Goal: Transaction & Acquisition: Purchase product/service

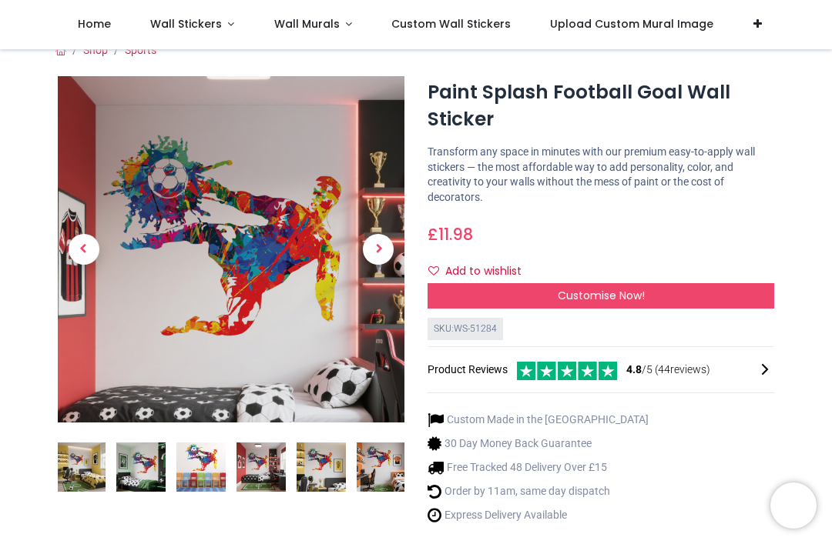
scroll to position [21, 0]
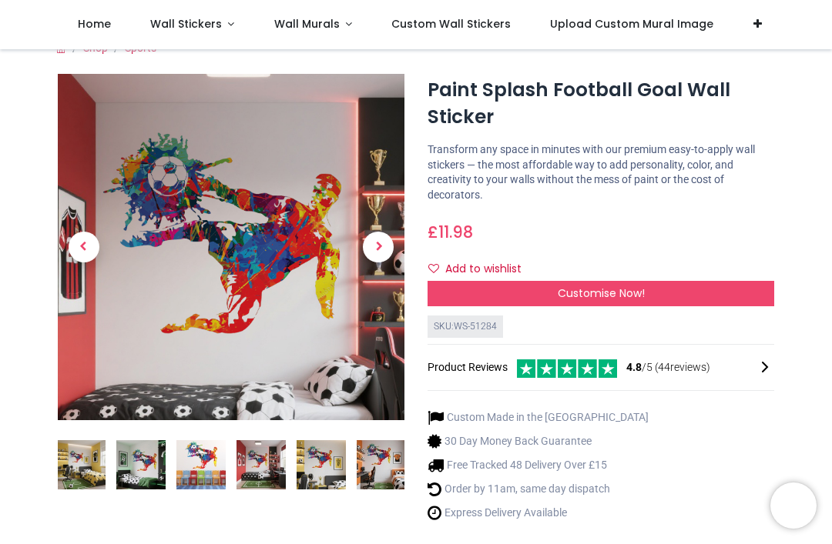
click at [267, 467] on img at bounding box center [260, 464] width 49 height 49
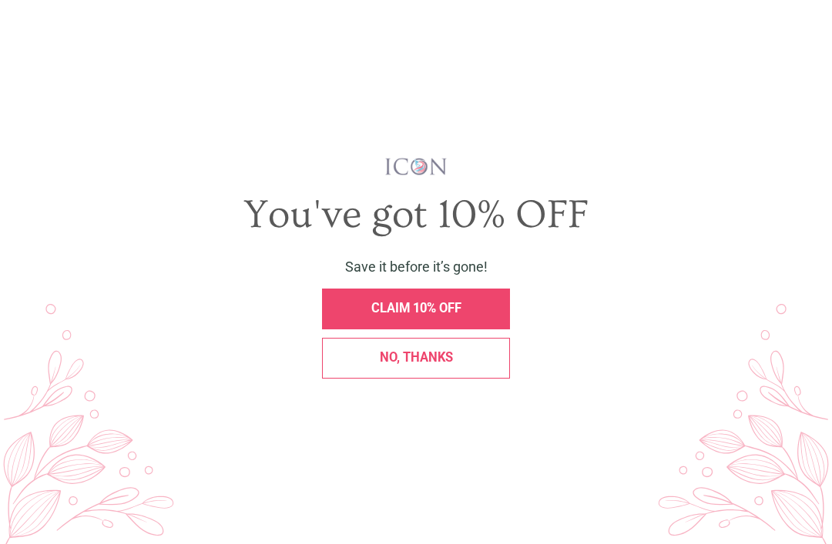
scroll to position [0, 0]
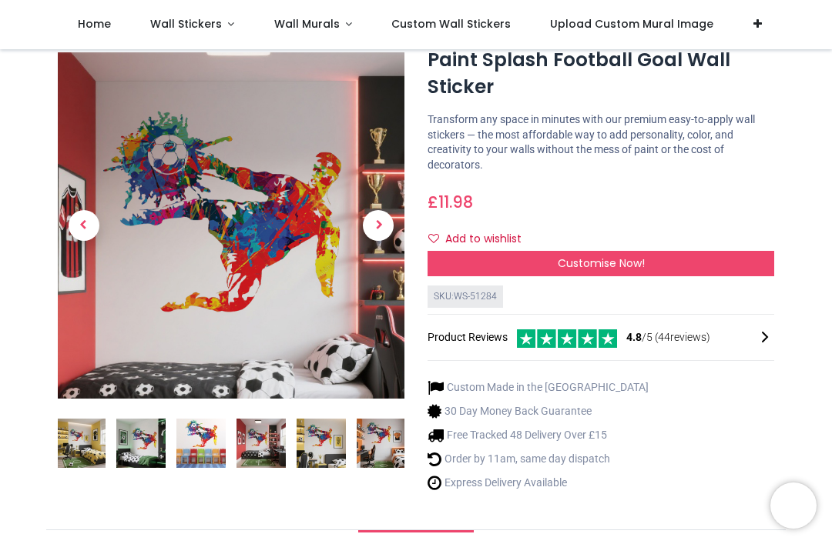
scroll to position [50, 0]
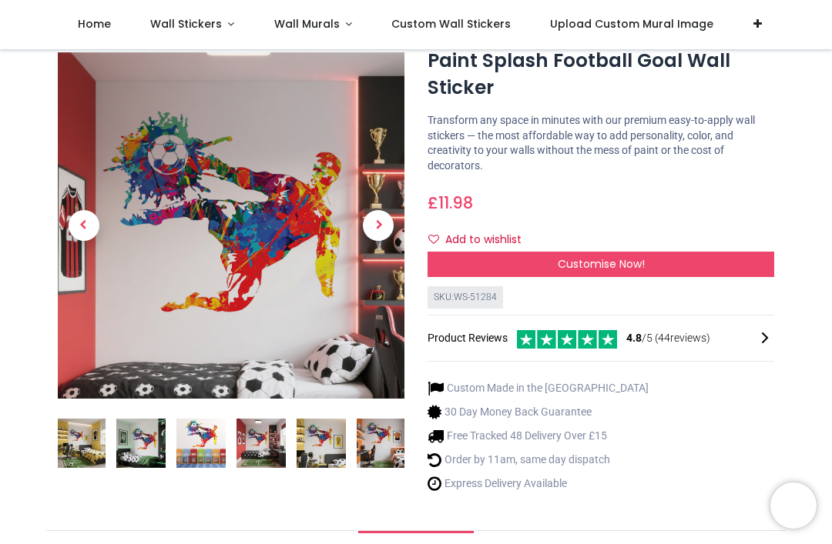
click at [274, 446] on img at bounding box center [260, 444] width 49 height 49
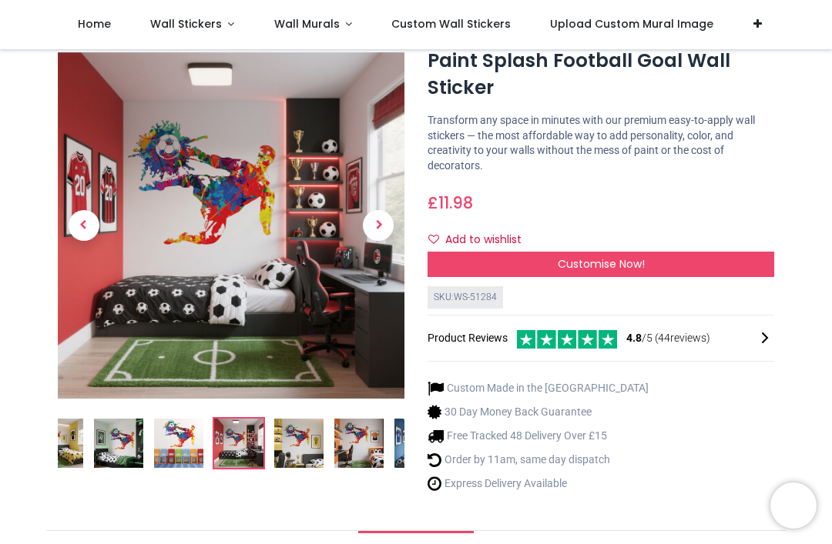
click at [296, 450] on img at bounding box center [298, 444] width 49 height 49
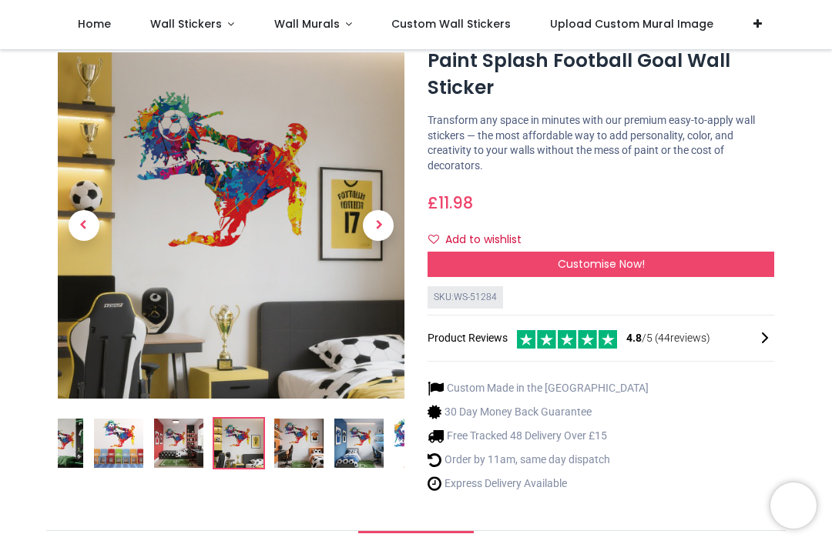
click at [124, 447] on img at bounding box center [118, 444] width 49 height 49
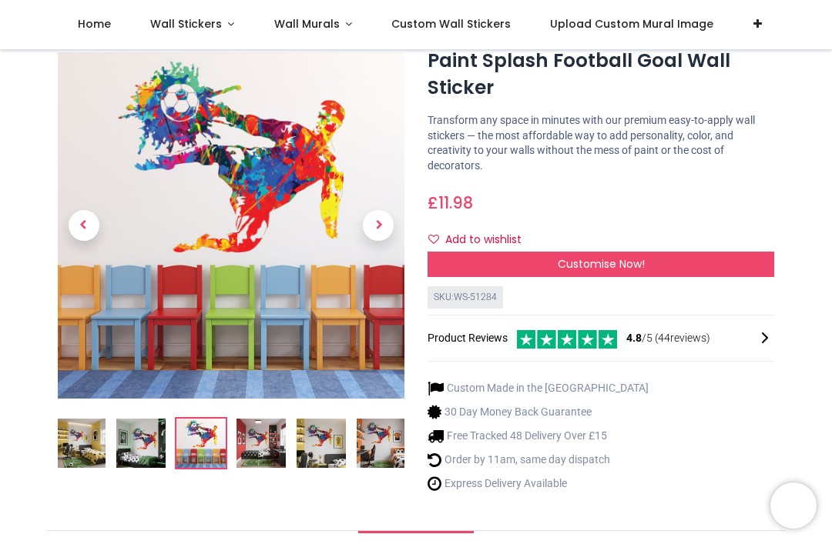
click at [85, 444] on img at bounding box center [80, 444] width 49 height 49
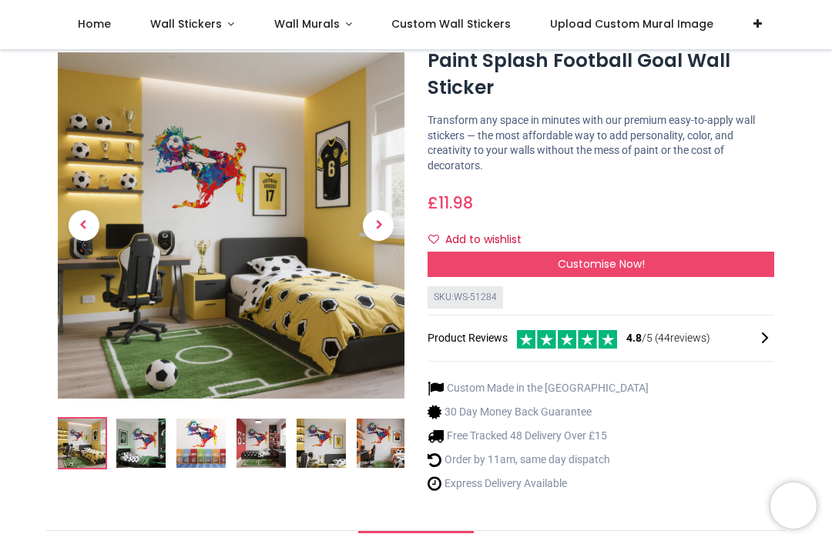
click at [83, 219] on span "Previous" at bounding box center [84, 226] width 31 height 31
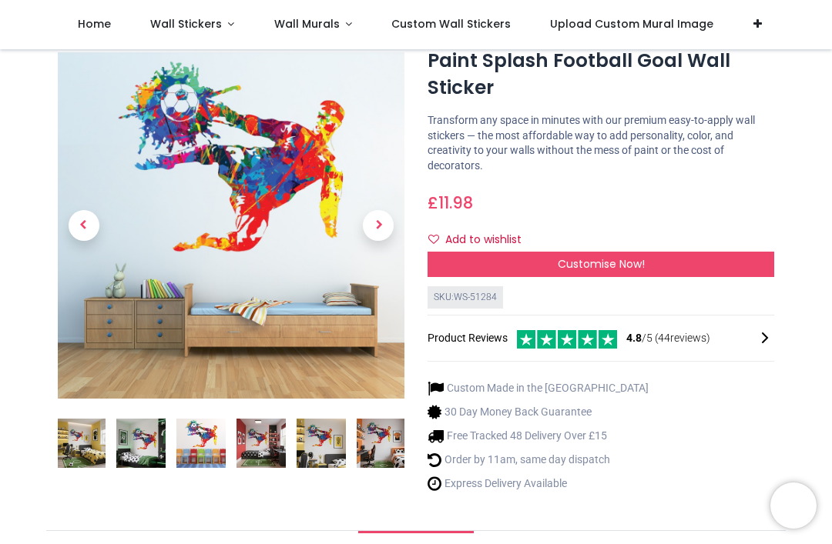
click at [69, 219] on span "Previous" at bounding box center [84, 226] width 31 height 31
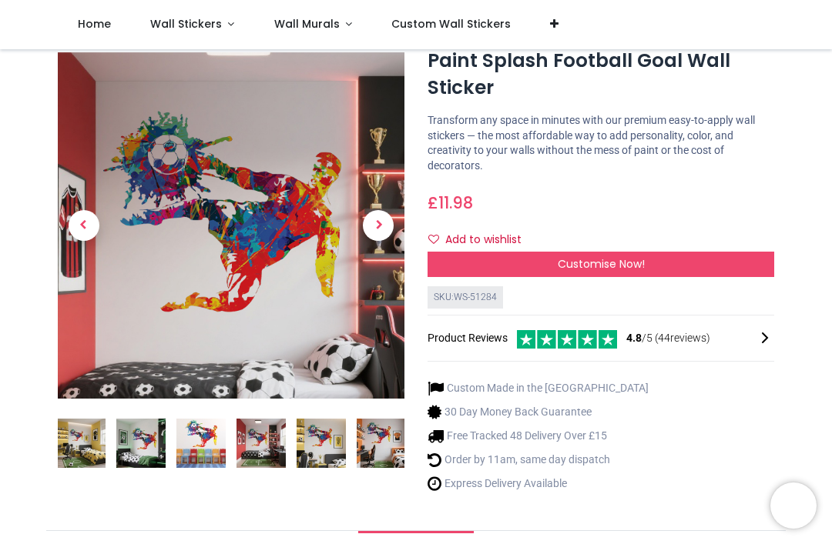
click at [79, 214] on span "Previous" at bounding box center [84, 226] width 31 height 31
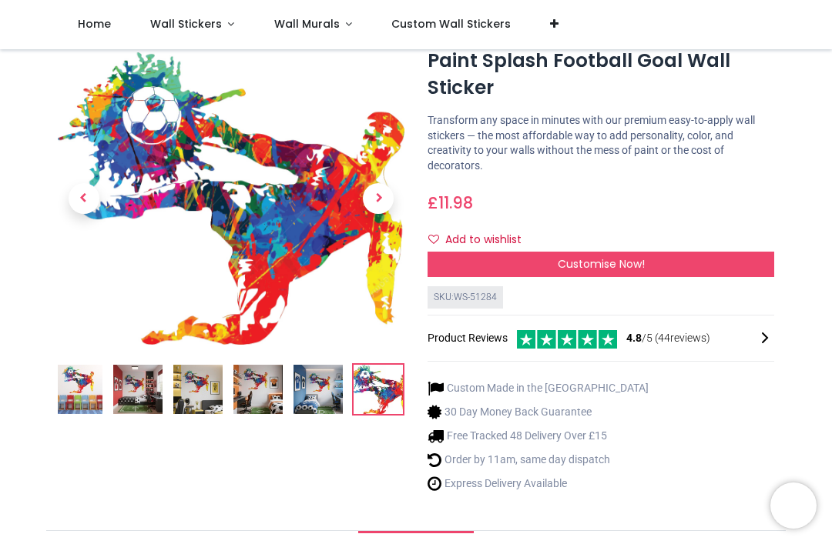
click at [149, 395] on img at bounding box center [137, 390] width 49 height 49
